Goal: Task Accomplishment & Management: Use online tool/utility

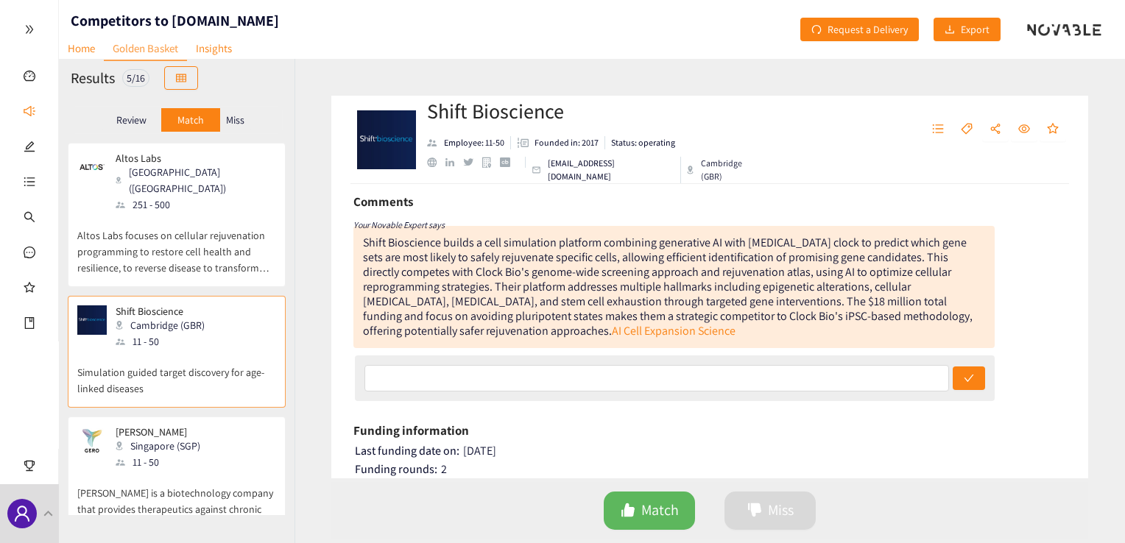
scroll to position [245, 0]
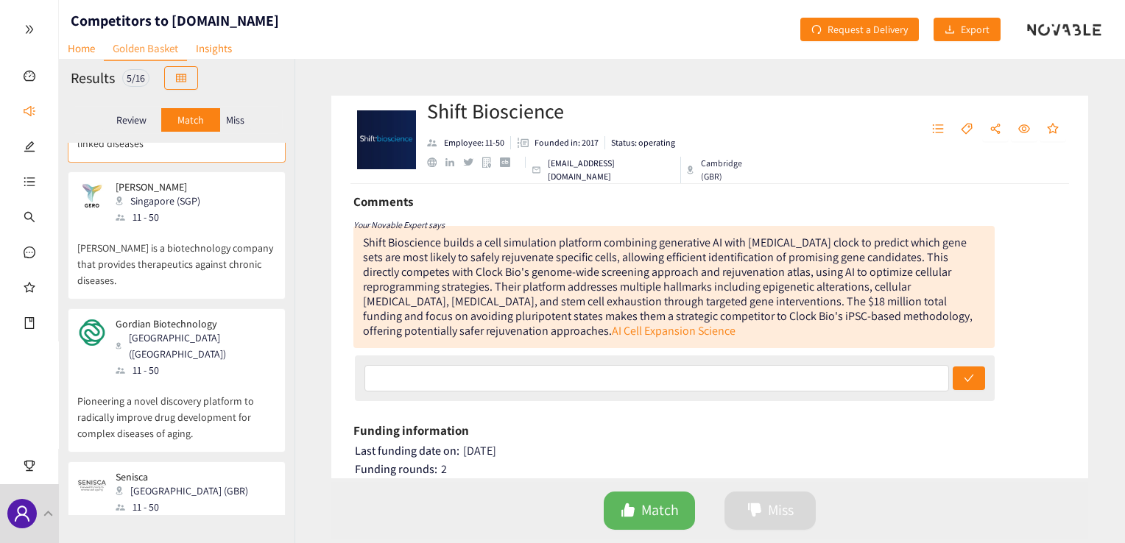
click at [204, 225] on p "[PERSON_NAME] is a biotechnology company that provides therapeutics against chr…" at bounding box center [176, 256] width 199 height 63
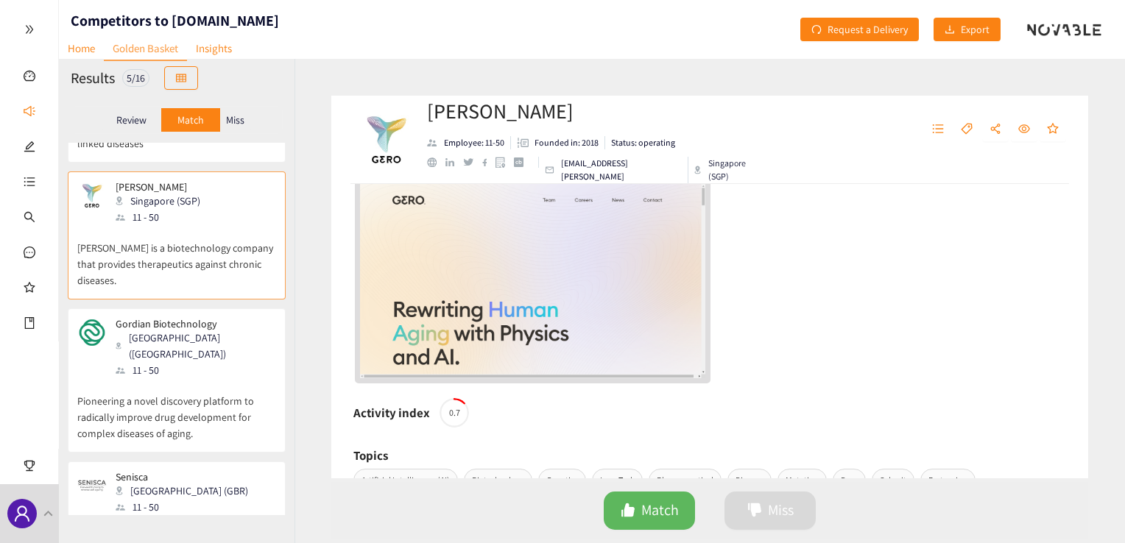
scroll to position [368, 0]
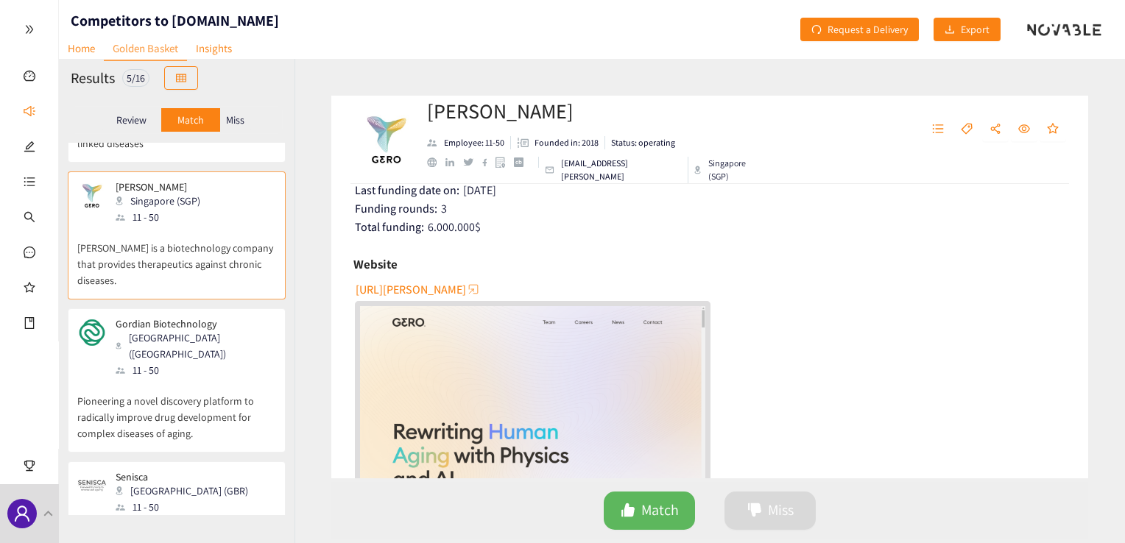
click at [433, 287] on span "https://www.gero.ai" at bounding box center [411, 290] width 110 height 18
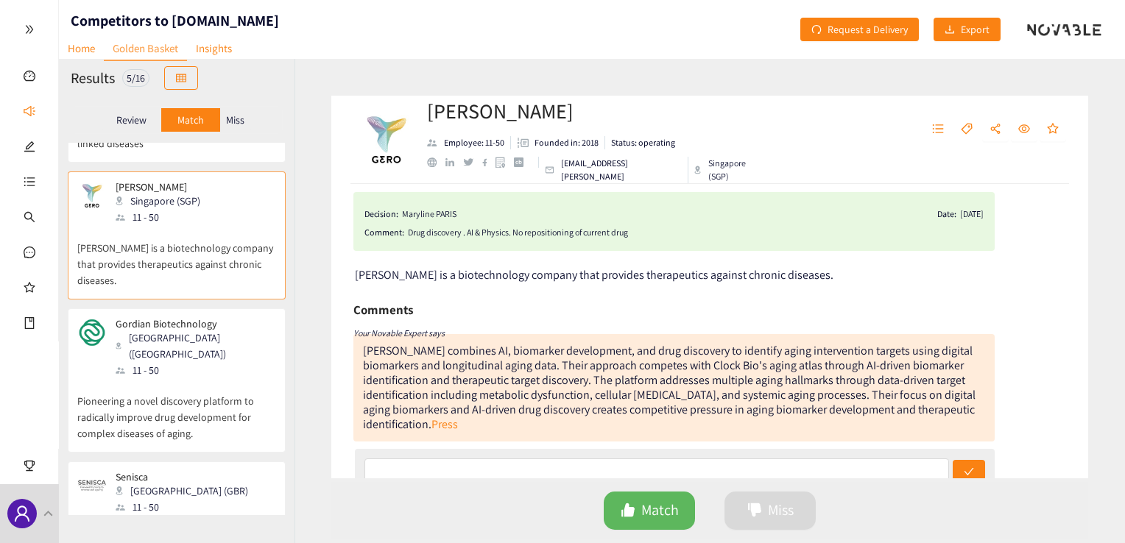
scroll to position [0, 0]
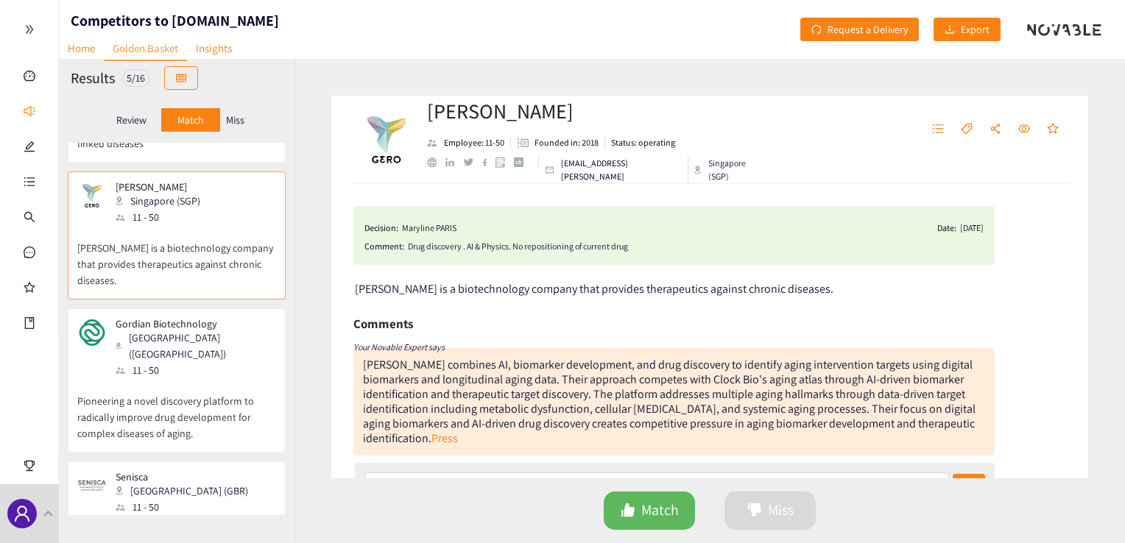
click at [571, 246] on div "Drug discovery . AI & Physics. No repositioning of current drug" at bounding box center [696, 246] width 576 height 15
click at [649, 254] on div "Decision: Maryline PARIS Date: 08/09/25 Comment: Drug discovery . AI & Physics.…" at bounding box center [673, 235] width 641 height 59
click at [658, 504] on span "Match" at bounding box center [660, 510] width 38 height 23
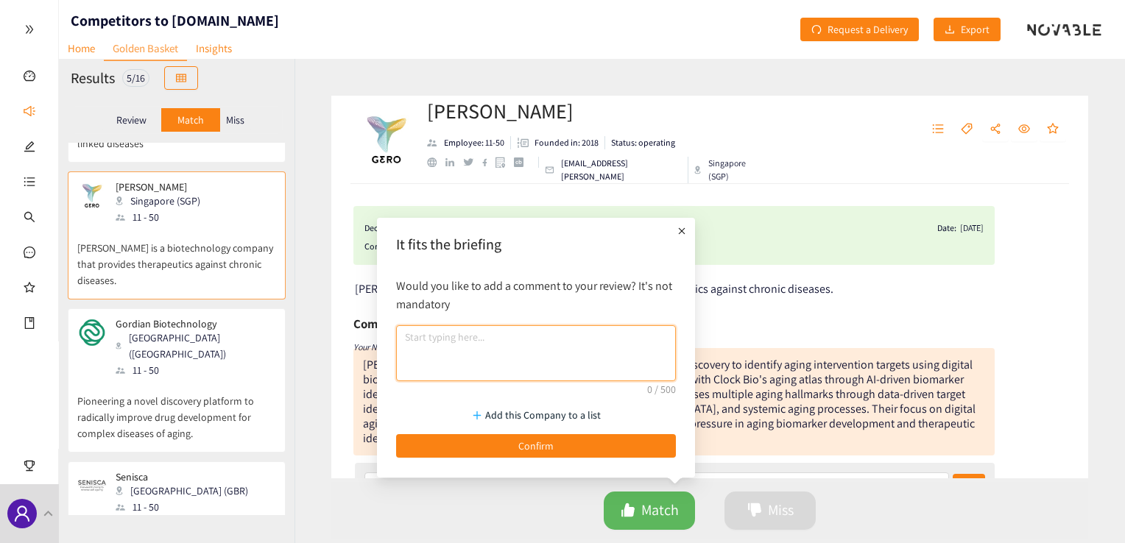
click at [565, 354] on textarea at bounding box center [536, 354] width 280 height 56
click at [731, 254] on div "Decision: Maryline PARIS Date: 08/09/25 Comment: Drug discovery . AI & Physics.…" at bounding box center [673, 235] width 641 height 59
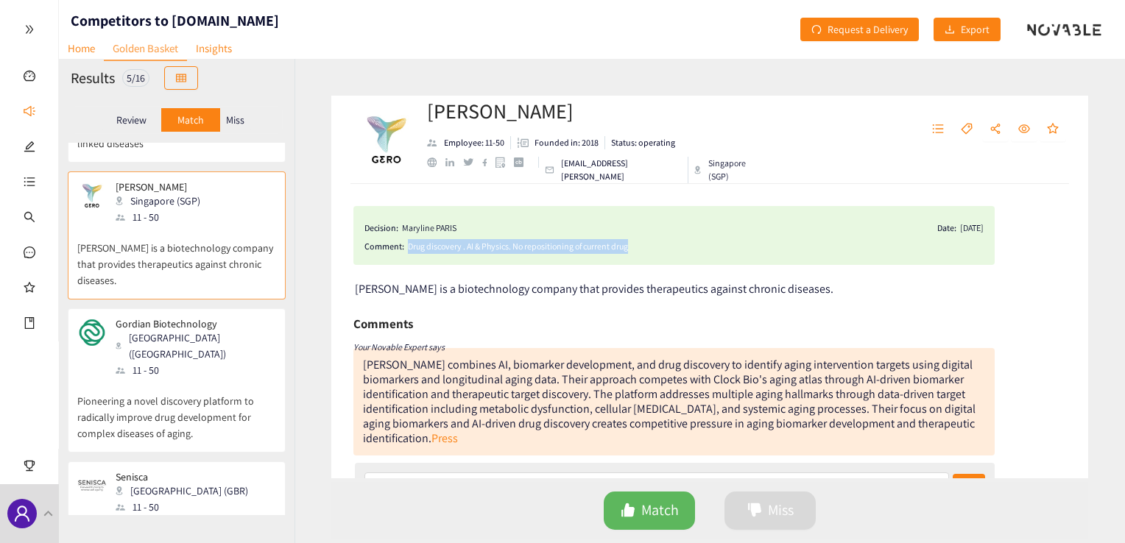
drag, startPoint x: 689, startPoint y: 252, endPoint x: 404, endPoint y: 250, distance: 285.0
click at [404, 250] on div "Comment: Drug discovery . AI & Physics. No repositioning of current drug" at bounding box center [674, 246] width 619 height 15
copy div "Drug discovery . AI & Physics. No repositioning of current drug"
click at [643, 521] on span "Match" at bounding box center [660, 510] width 38 height 23
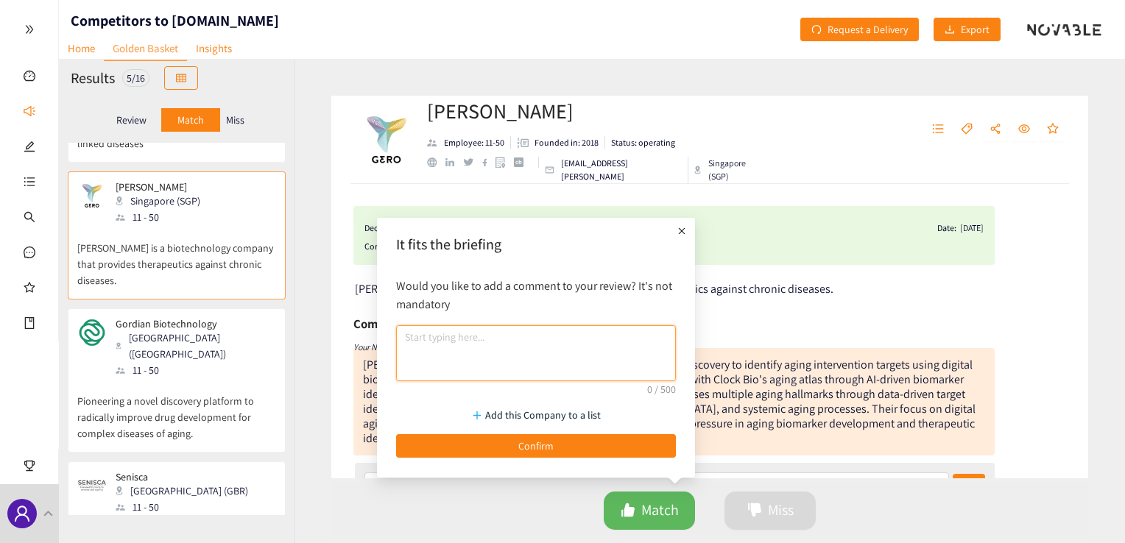
click at [476, 348] on textarea at bounding box center [536, 354] width 280 height 56
paste textarea "Drug discovery . AI & Physics. No repositioning of current drug"
click at [409, 342] on textarea "Drug discovery . AI & Physics. No repositioning of current drug" at bounding box center [536, 354] width 280 height 56
click at [474, 340] on textarea "Drug discovery . AI & Physics. No repositioning of current drug" at bounding box center [536, 354] width 280 height 56
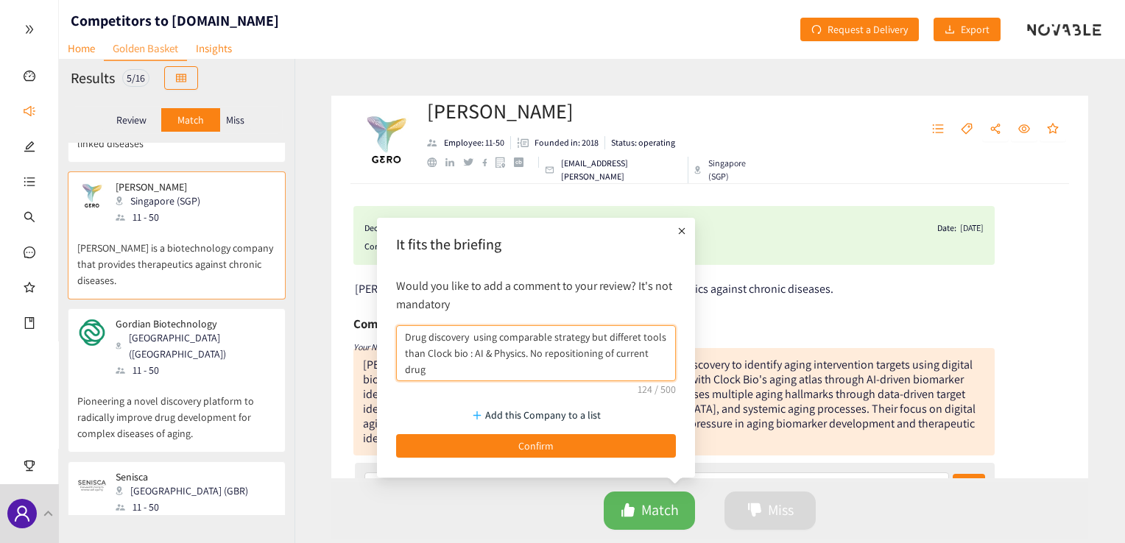
drag, startPoint x: 474, startPoint y: 359, endPoint x: 675, endPoint y: 359, distance: 200.3
click at [675, 359] on textarea "Drug discovery using comparable strategy but differet tools than Clock bio : AI…" at bounding box center [536, 354] width 280 height 56
click at [608, 360] on textarea "Drug discovery using comparable strategy but differet tools than Clock bio : AI…" at bounding box center [536, 354] width 280 height 56
drag, startPoint x: 524, startPoint y: 356, endPoint x: 474, endPoint y: 355, distance: 49.3
click at [474, 355] on textarea "Drug discovery using comparable strategy but differet tools than Clock bio : AI…" at bounding box center [536, 354] width 280 height 56
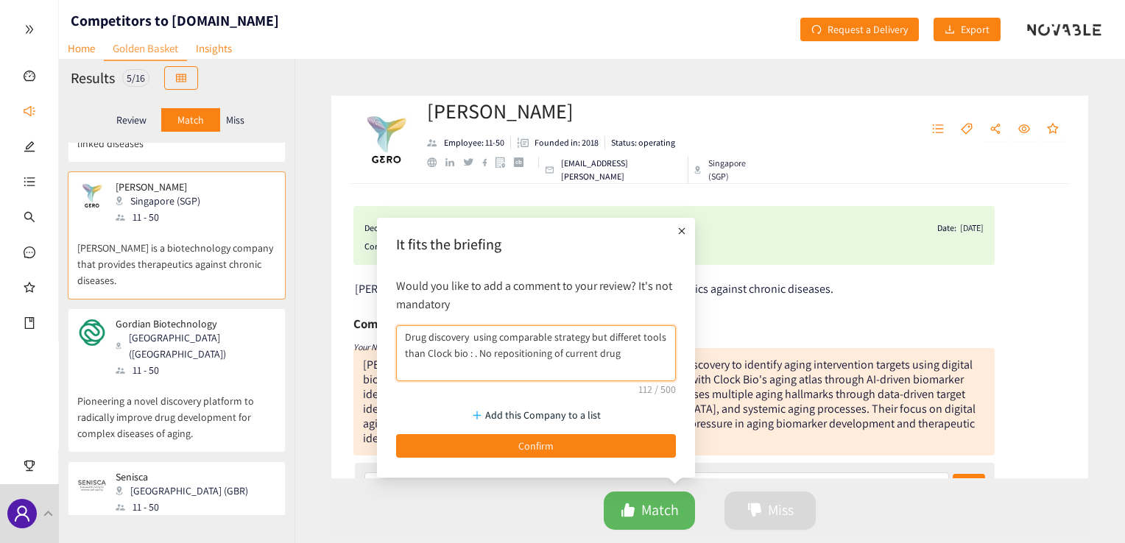
drag, startPoint x: 551, startPoint y: 355, endPoint x: 622, endPoint y: 355, distance: 71.4
click at [622, 355] on textarea "Drug discovery using comparable strategy but differet tools than Clock bio : . …" at bounding box center [536, 354] width 280 height 56
click at [474, 356] on textarea "Drug discovery using comparable strategy but differet tools than Clock bio : . …" at bounding box center [536, 354] width 280 height 56
paste textarea "Models of Human Health"
paste textarea "Physics-Informed, Interpretable AI Models"
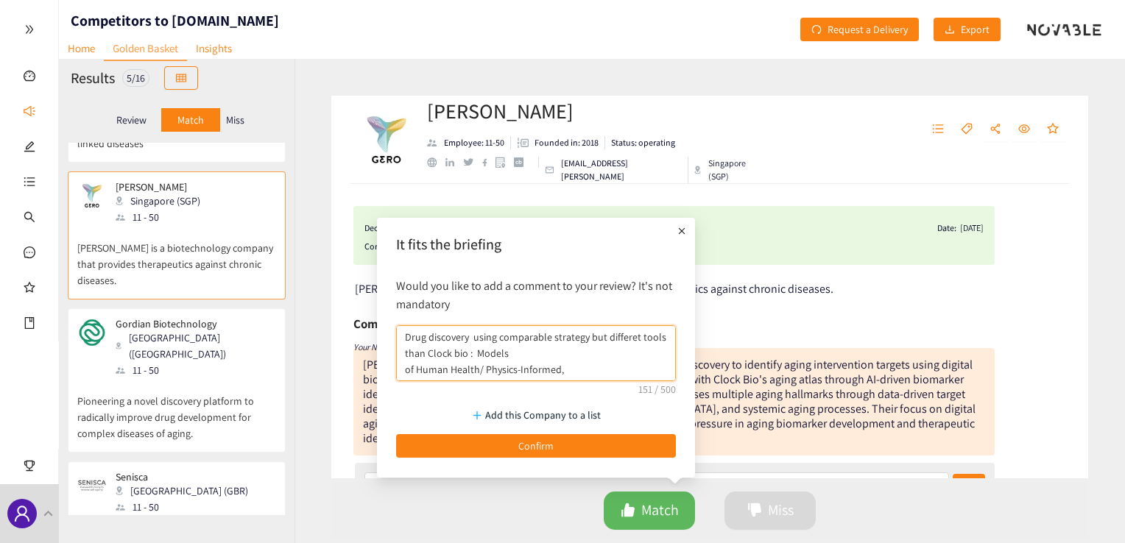
scroll to position [12, 0]
paste textarea "Balanced Business Model"
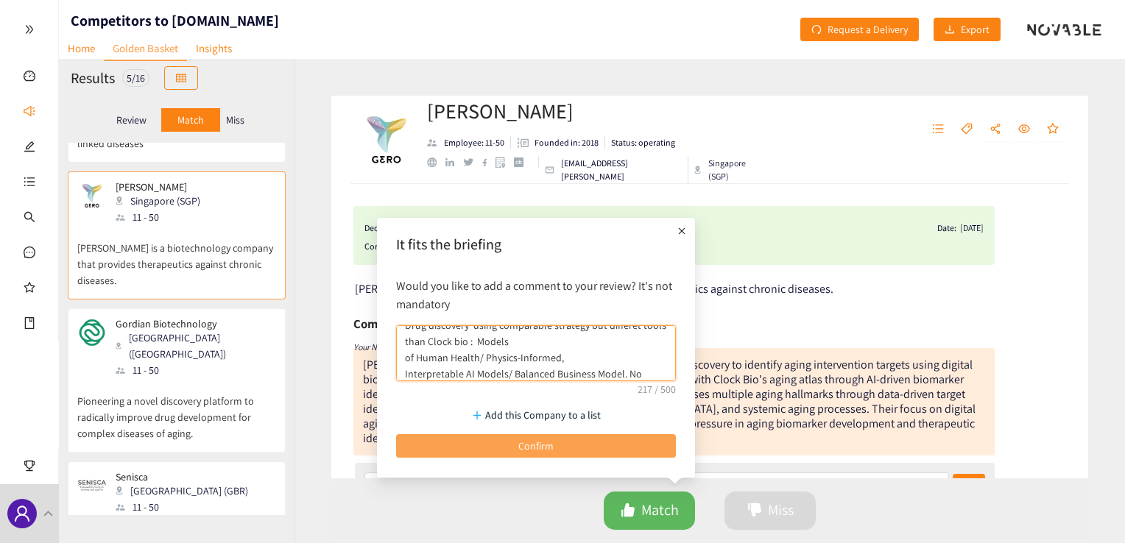
type textarea "Drug discovery using comparable strategy but differet tools than Clock bio : Mo…"
click at [598, 442] on button "Confirm" at bounding box center [536, 446] width 280 height 24
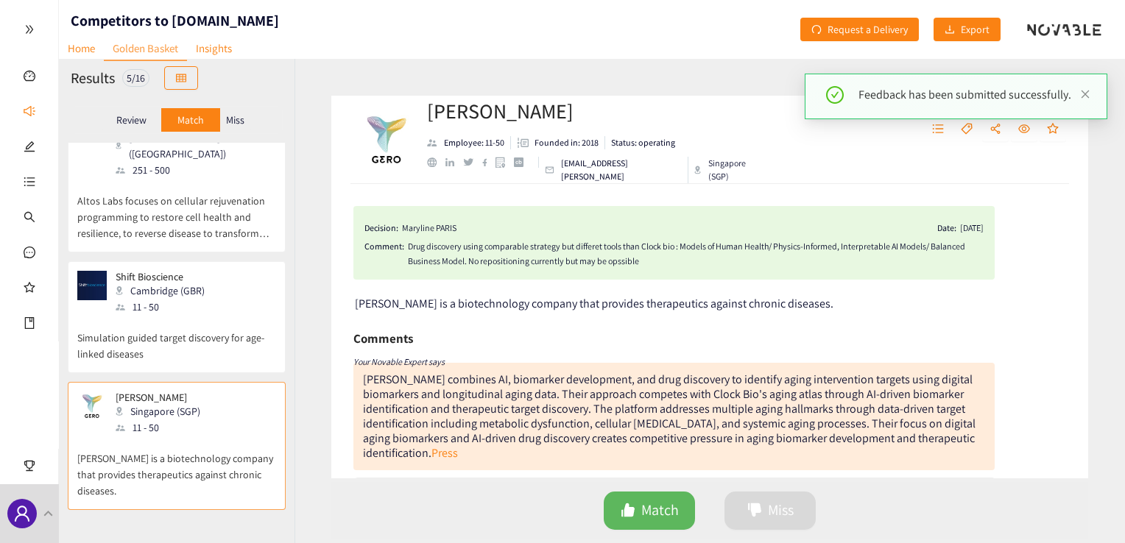
scroll to position [0, 0]
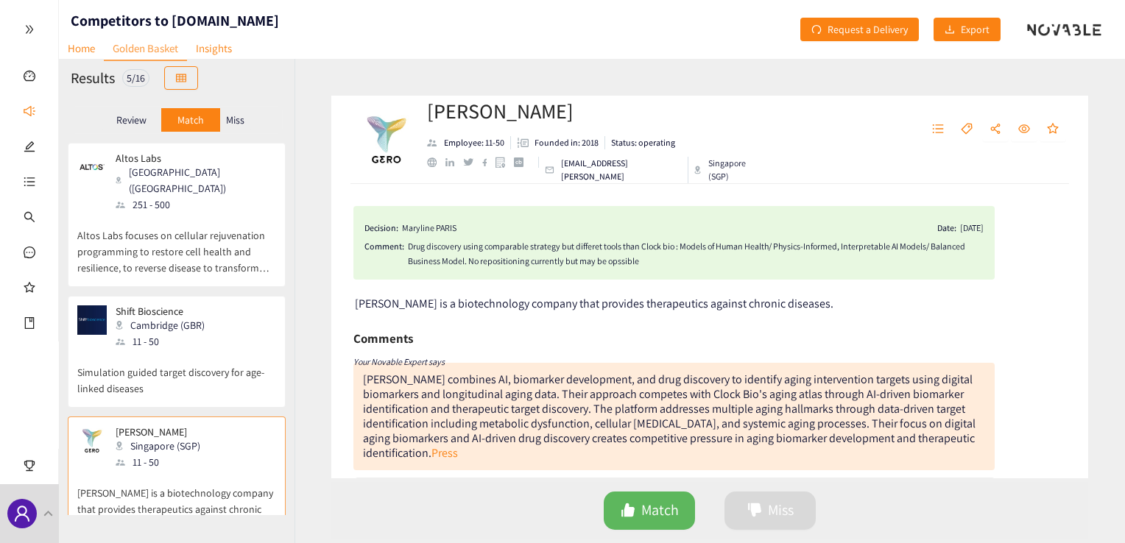
click at [240, 351] on p "Simulation guided target discovery for age-linked diseases" at bounding box center [176, 373] width 199 height 47
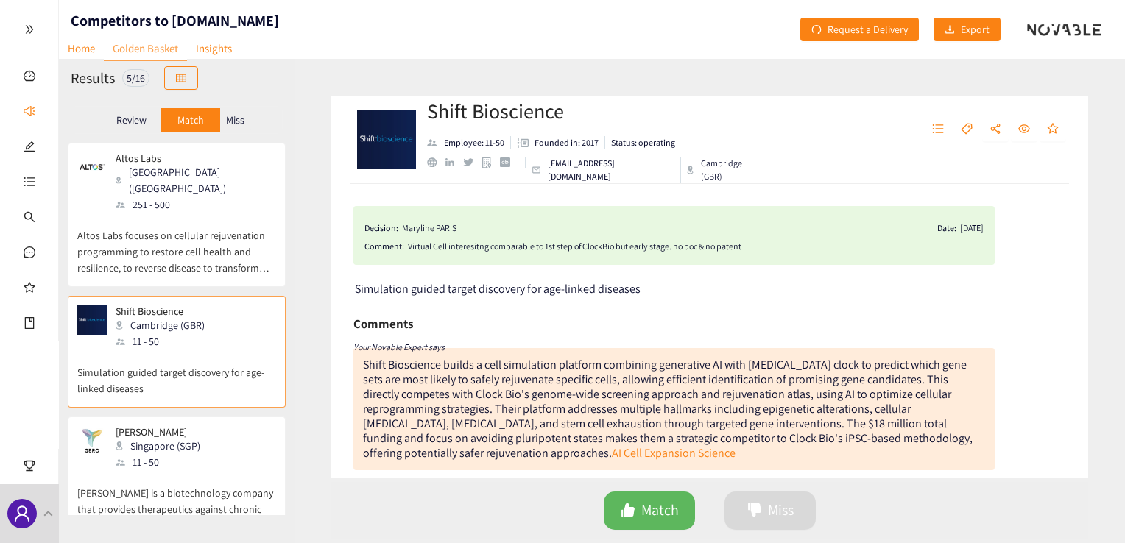
click at [230, 118] on p "Miss" at bounding box center [235, 120] width 18 height 12
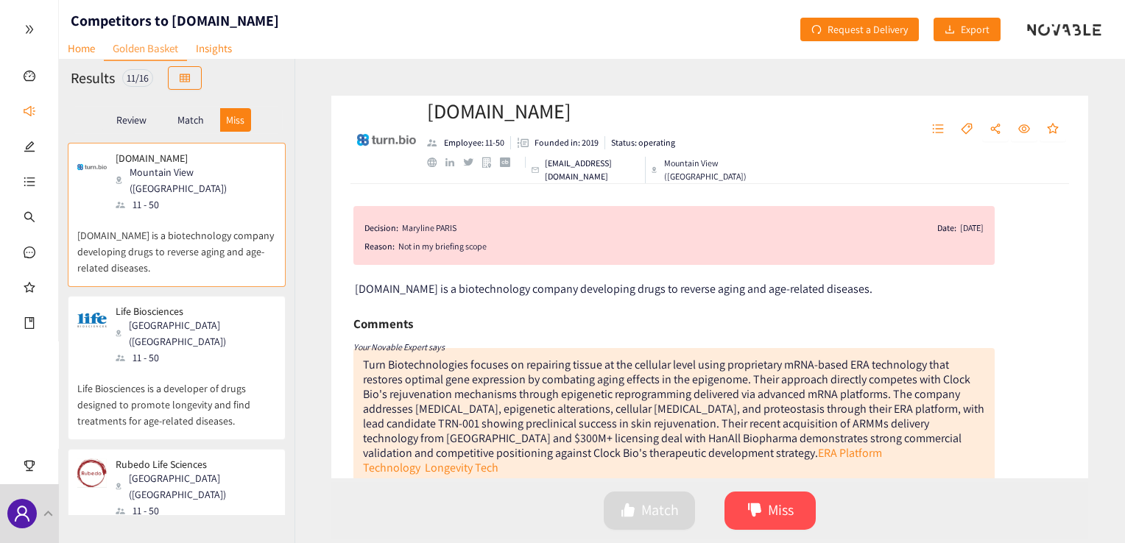
click at [566, 246] on div "Not in my briefing scope" at bounding box center [690, 246] width 585 height 15
click at [415, 246] on div "Not in my briefing scope" at bounding box center [690, 246] width 585 height 15
drag, startPoint x: 415, startPoint y: 246, endPoint x: 403, endPoint y: 246, distance: 11.8
click at [403, 246] on div "Not in my briefing scope" at bounding box center [690, 246] width 585 height 15
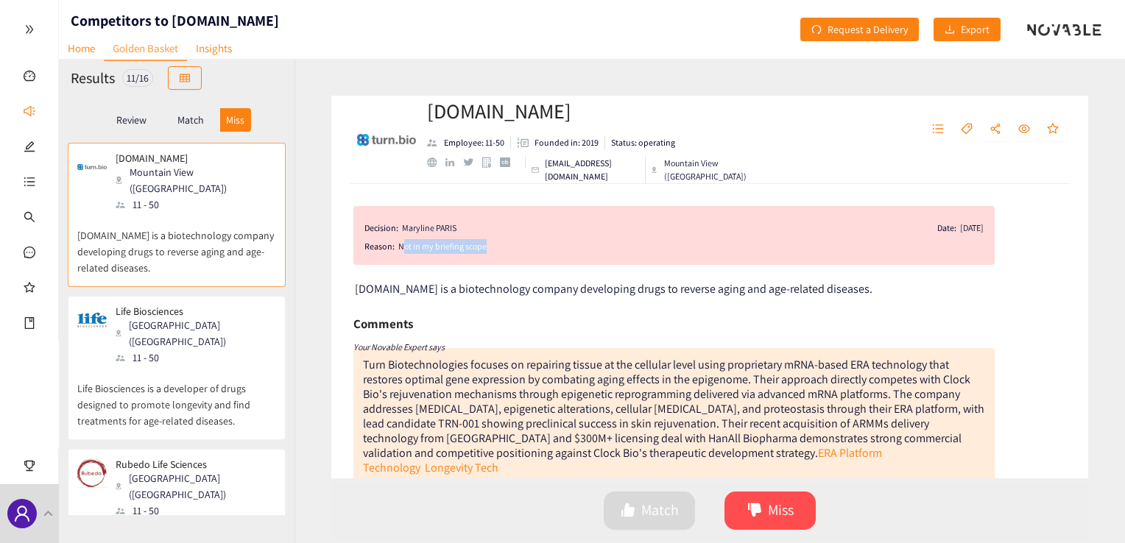
drag, startPoint x: 402, startPoint y: 246, endPoint x: 492, endPoint y: 249, distance: 89.9
click at [492, 249] on div "Not in my briefing scope" at bounding box center [690, 246] width 585 height 15
click at [763, 517] on button "Miss" at bounding box center [770, 511] width 91 height 38
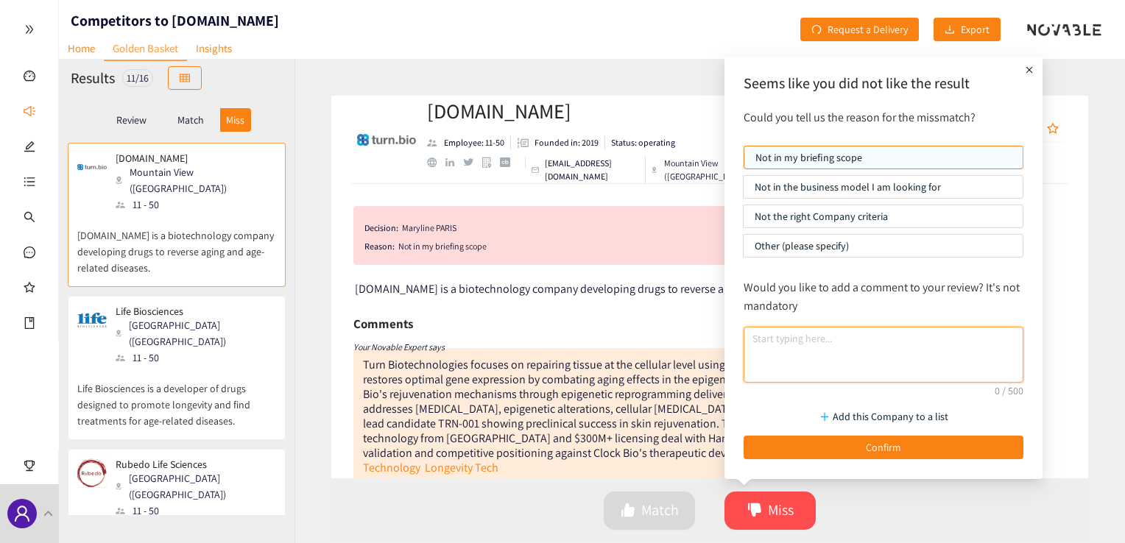
click at [797, 359] on textarea at bounding box center [884, 355] width 280 height 56
type textarea "Drug discocery"
click at [834, 247] on p "Other (please specify)" at bounding box center [883, 246] width 257 height 22
click at [744, 250] on input "Other (please specify)" at bounding box center [744, 250] width 0 height 0
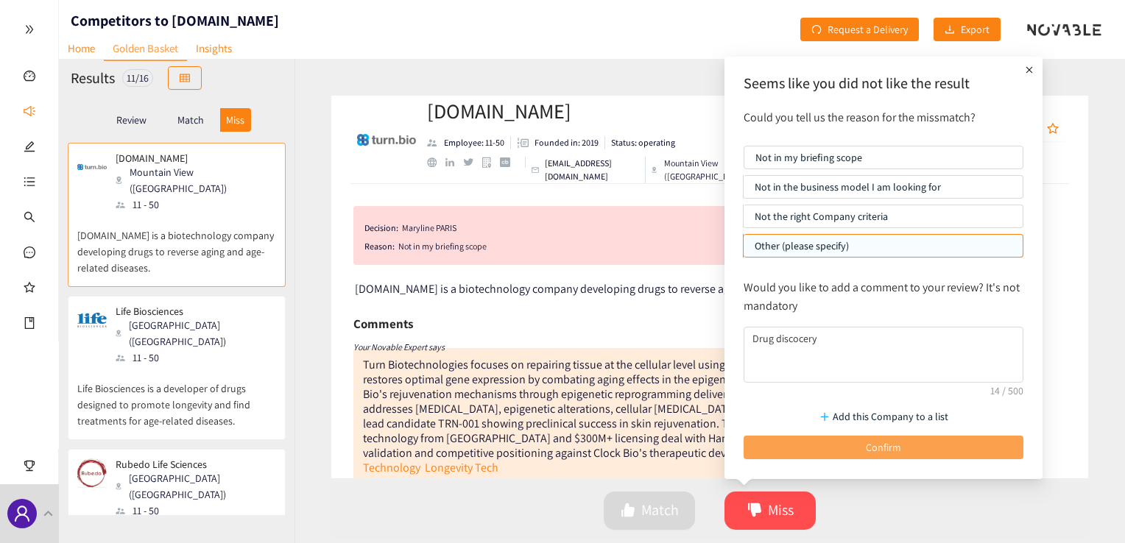
click at [874, 442] on span "Confirm" at bounding box center [883, 448] width 35 height 16
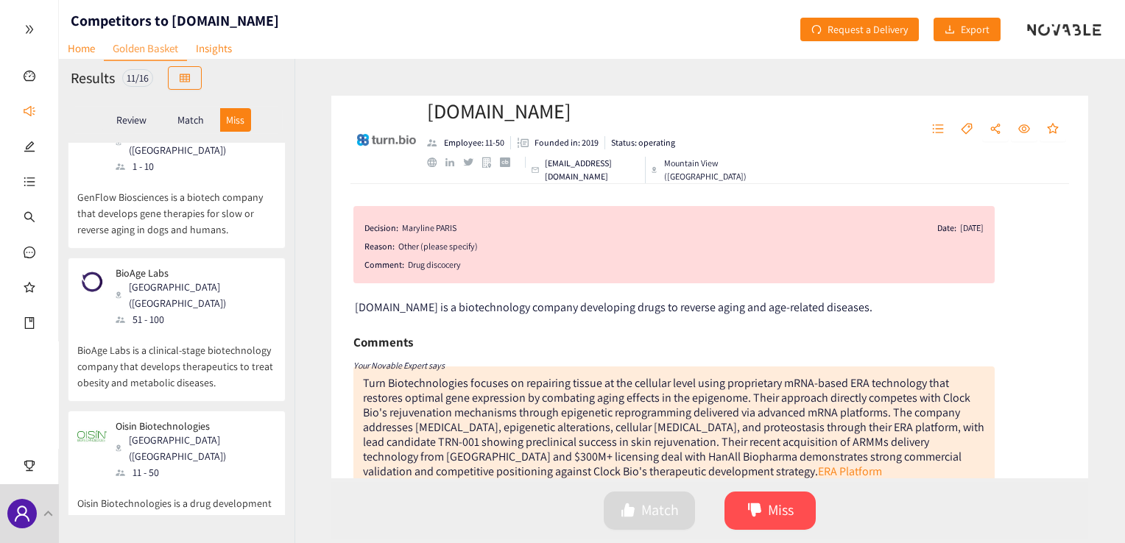
scroll to position [1113, 0]
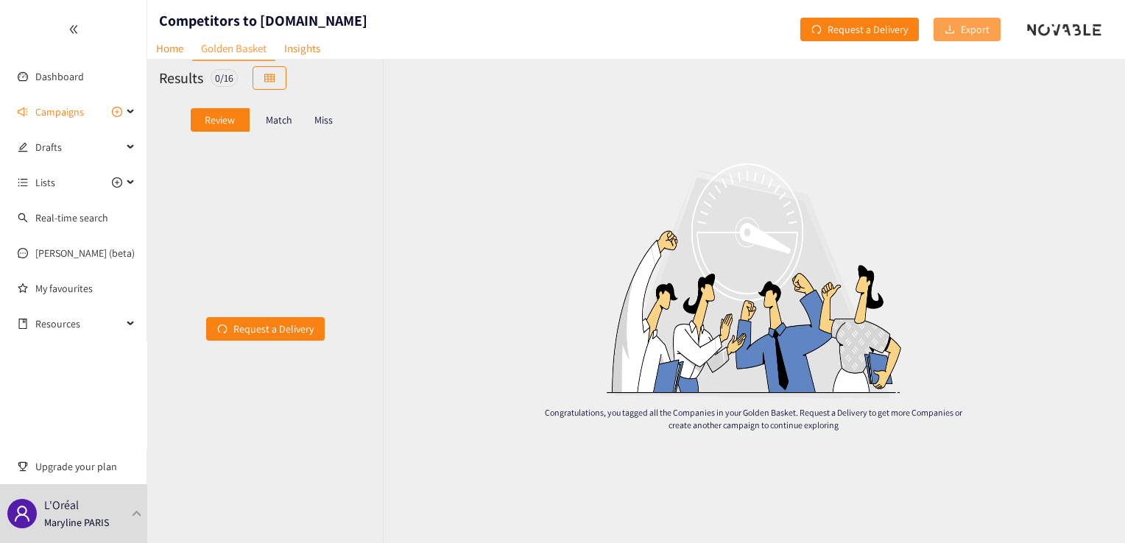
click at [963, 28] on span "Export" at bounding box center [975, 29] width 29 height 16
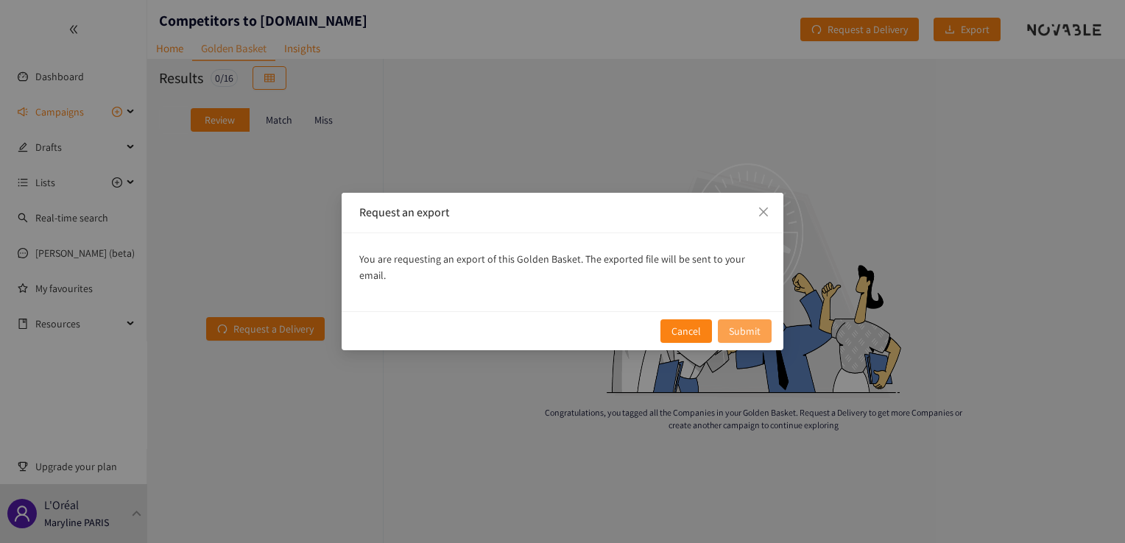
click at [741, 330] on span "Submit" at bounding box center [745, 331] width 32 height 16
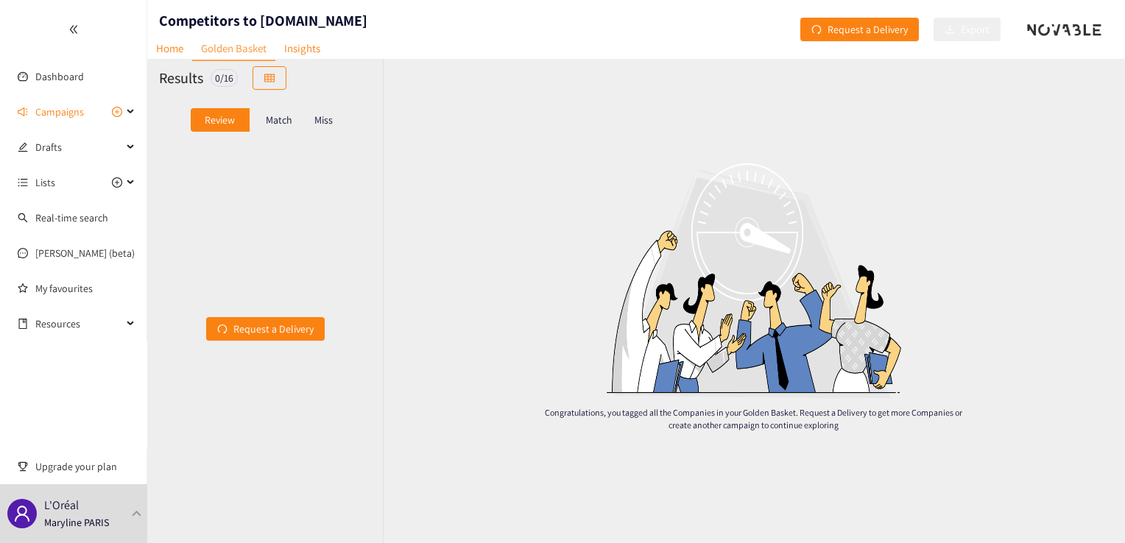
click at [216, 115] on p "Review" at bounding box center [220, 120] width 30 height 12
click at [227, 46] on link "Golden Basket" at bounding box center [233, 49] width 83 height 24
click at [272, 121] on p "Match" at bounding box center [279, 120] width 27 height 12
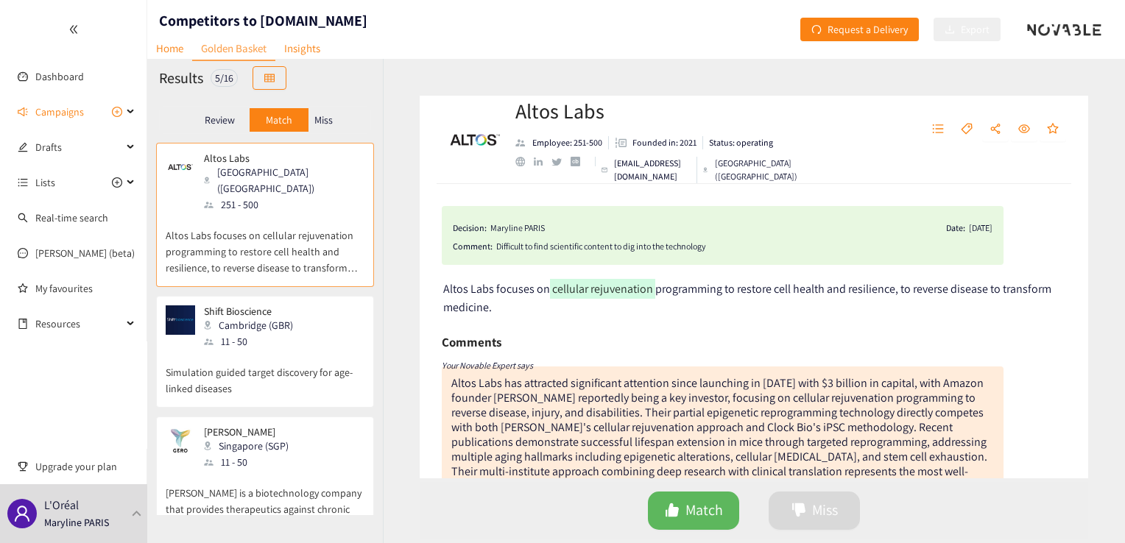
click at [335, 122] on div "Miss" at bounding box center [324, 120] width 31 height 24
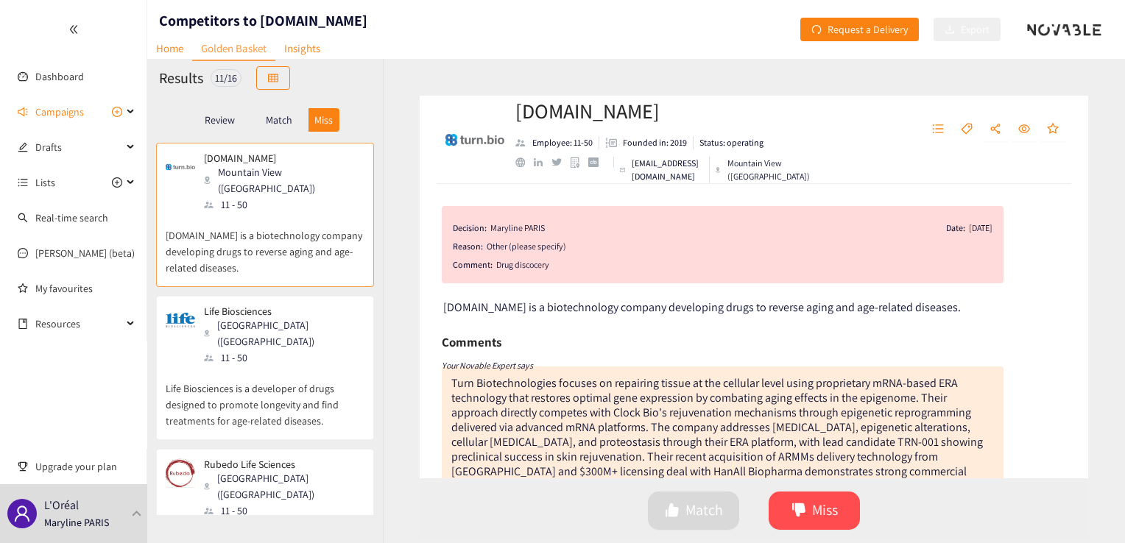
click at [290, 120] on p "Match" at bounding box center [279, 120] width 27 height 12
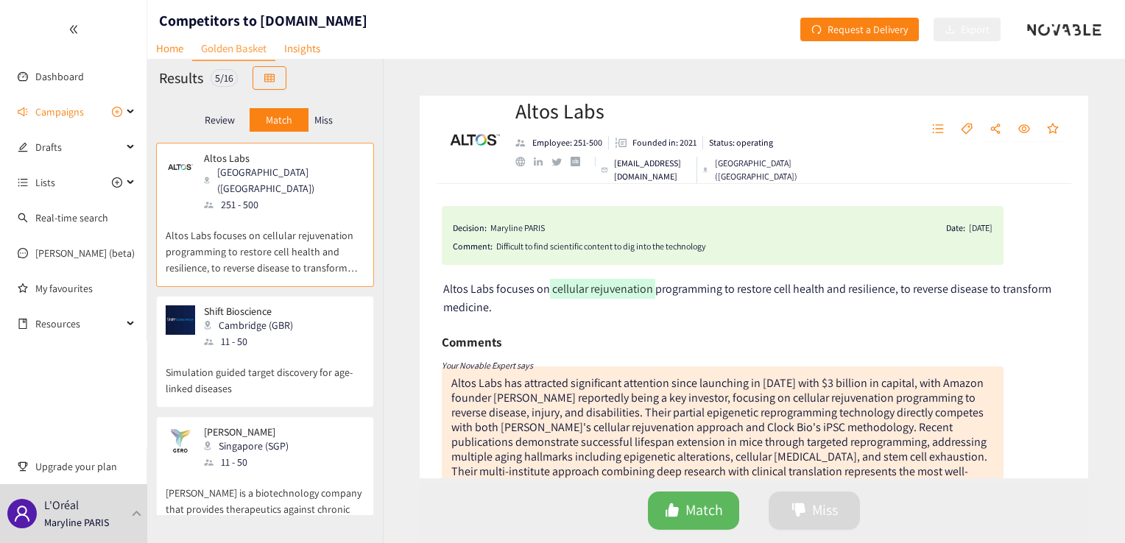
click at [316, 121] on p "Miss" at bounding box center [323, 120] width 18 height 12
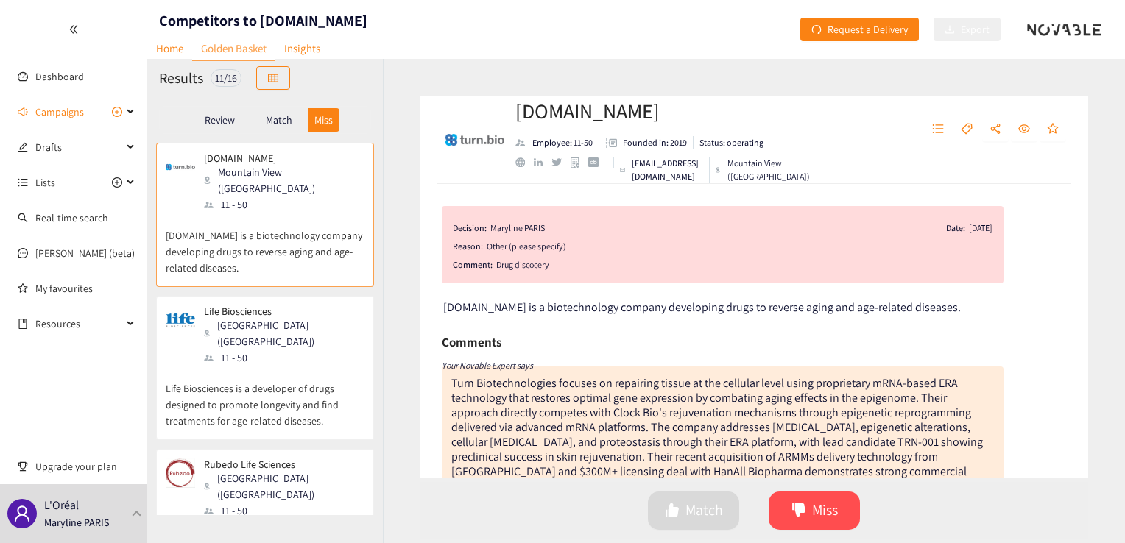
click at [233, 120] on p "Review" at bounding box center [220, 120] width 30 height 12
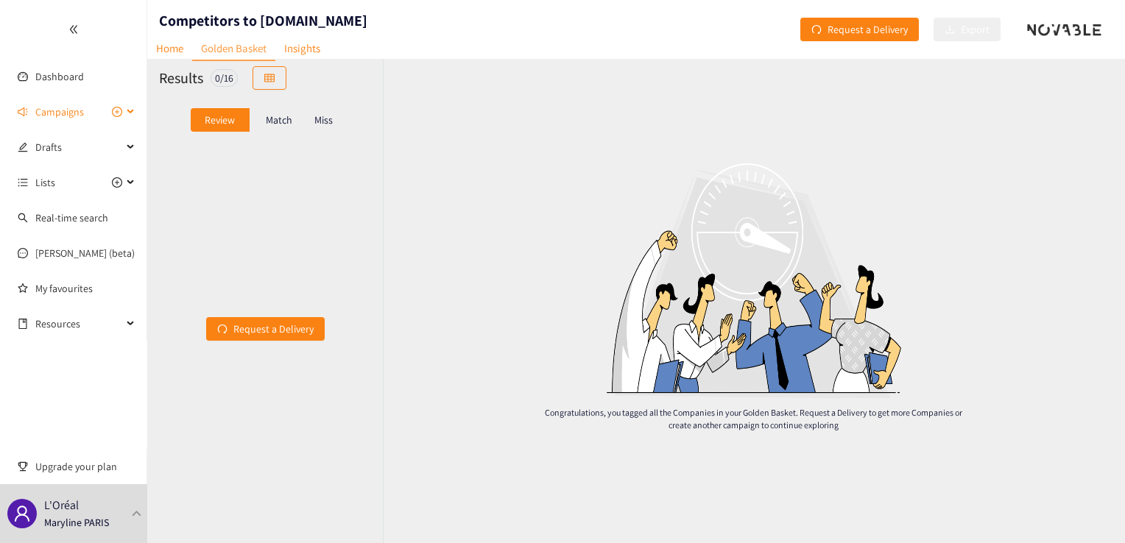
click at [93, 112] on span "Campaigns" at bounding box center [78, 111] width 87 height 29
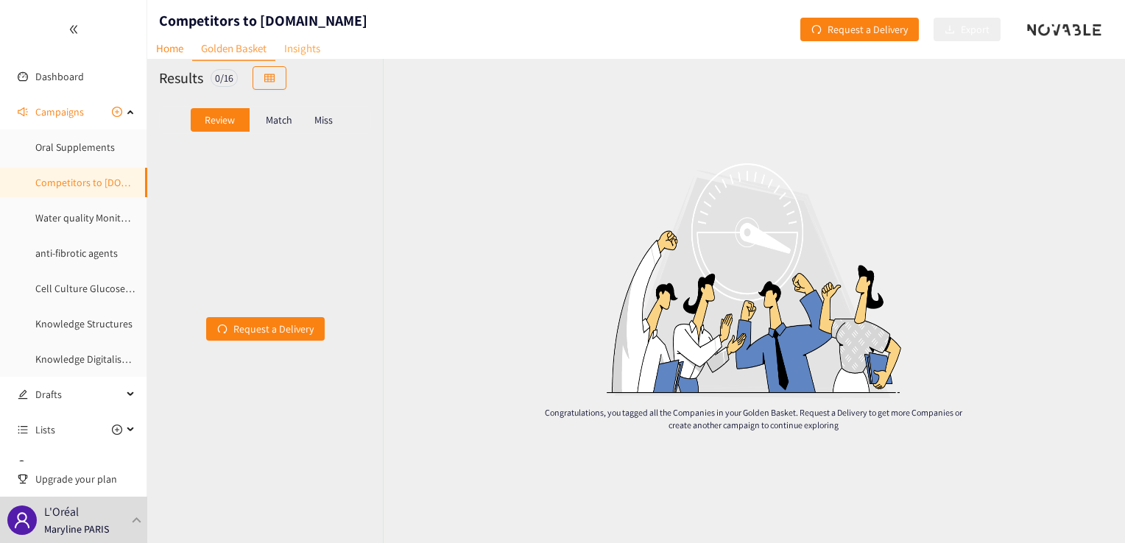
click at [306, 41] on link "Insights" at bounding box center [302, 48] width 54 height 23
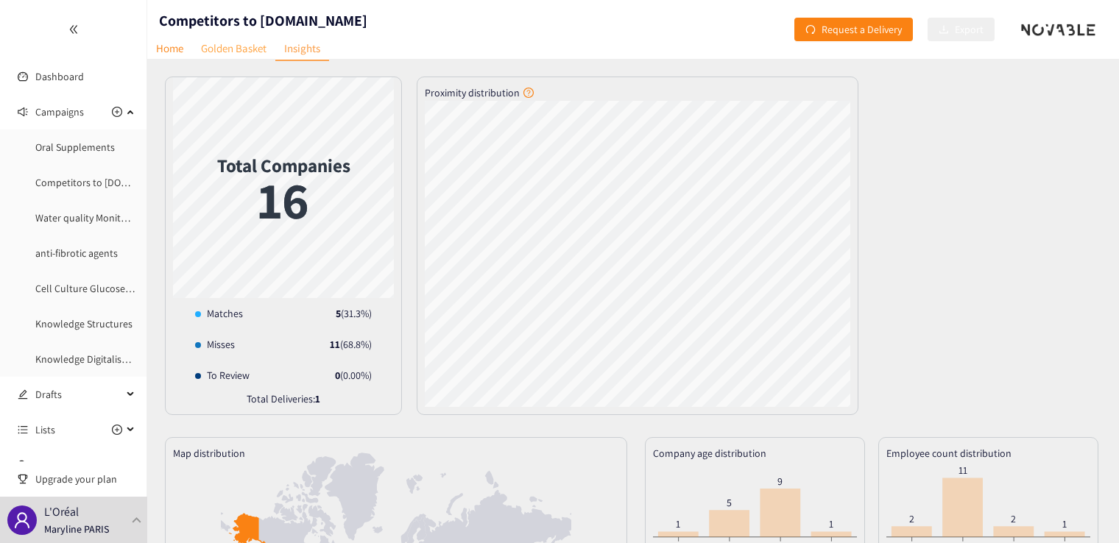
click at [229, 42] on link "Golden Basket" at bounding box center [233, 48] width 83 height 23
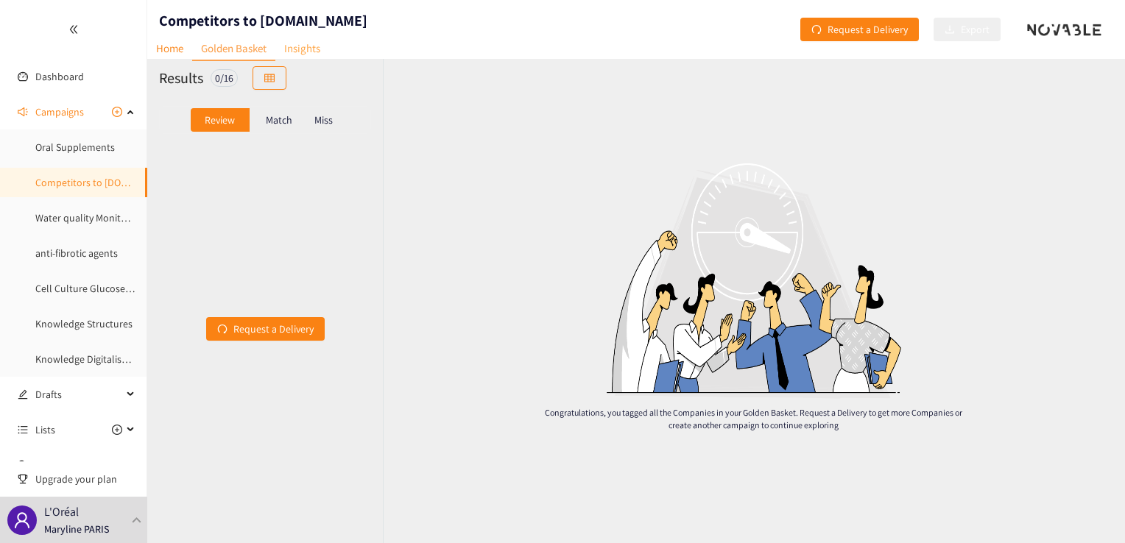
click at [306, 51] on link "Insights" at bounding box center [302, 48] width 54 height 23
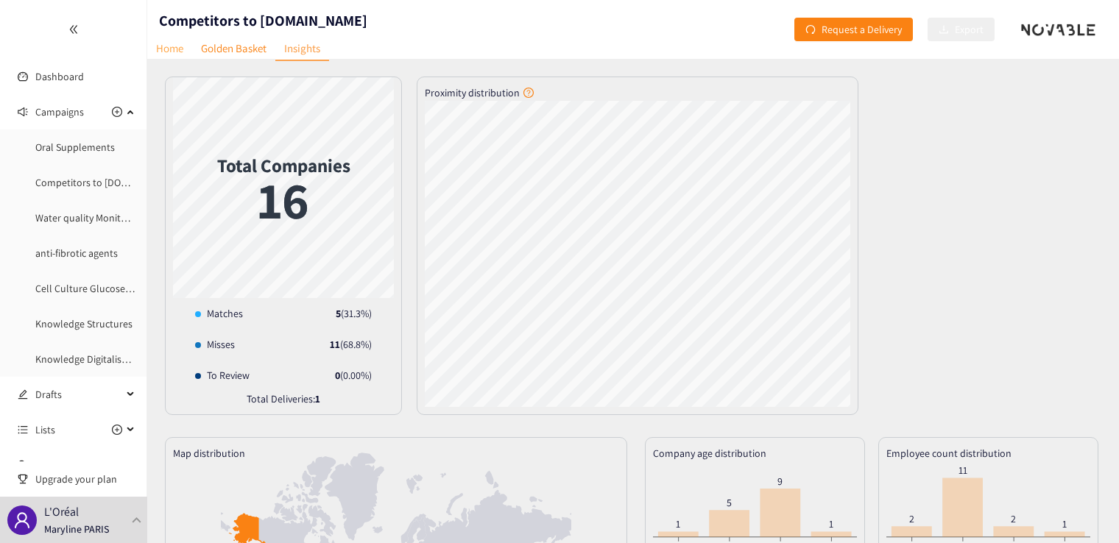
click at [180, 51] on link "Home" at bounding box center [169, 48] width 45 height 23
